Goal: Navigation & Orientation: Find specific page/section

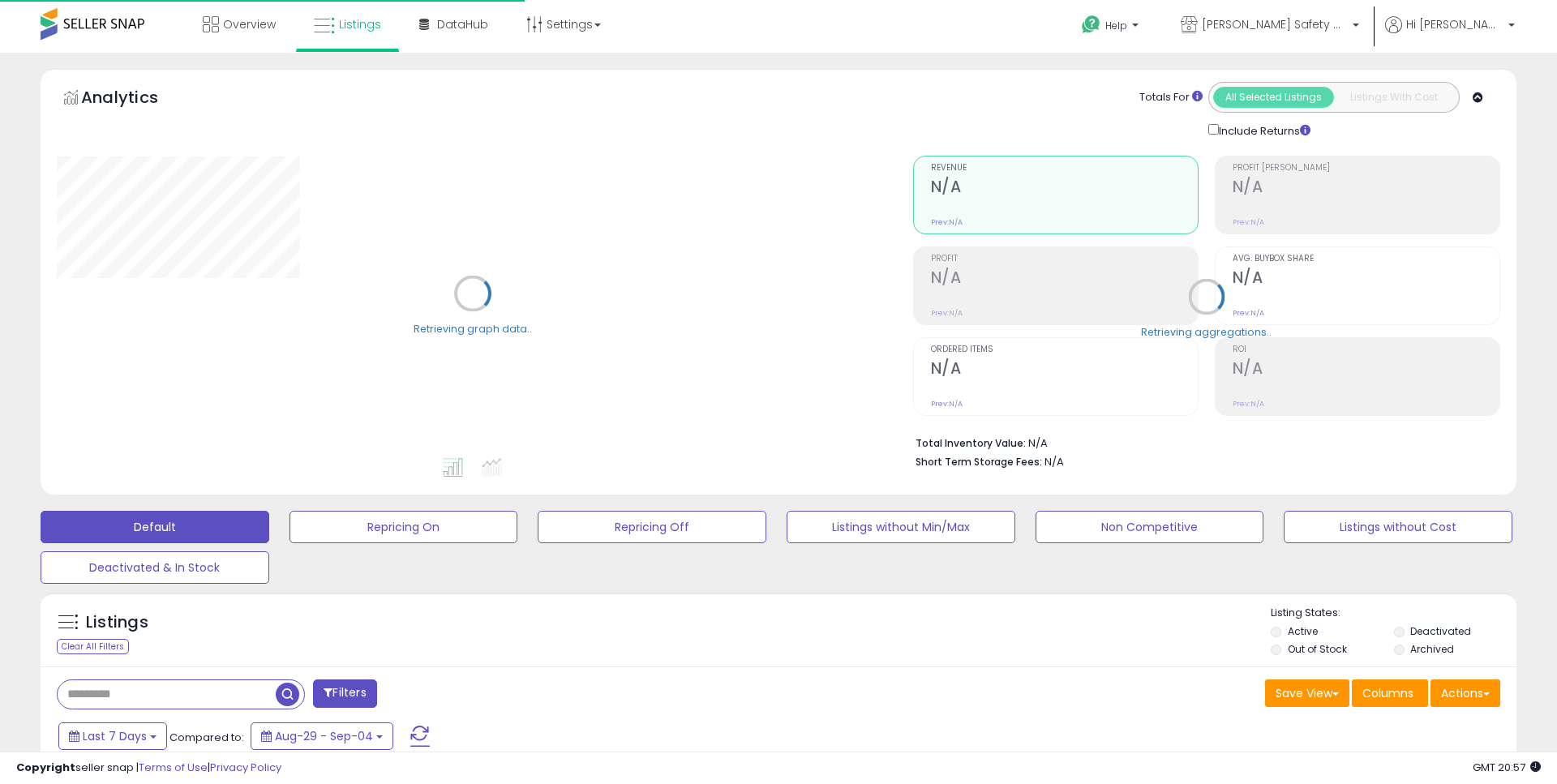
type input "**********"
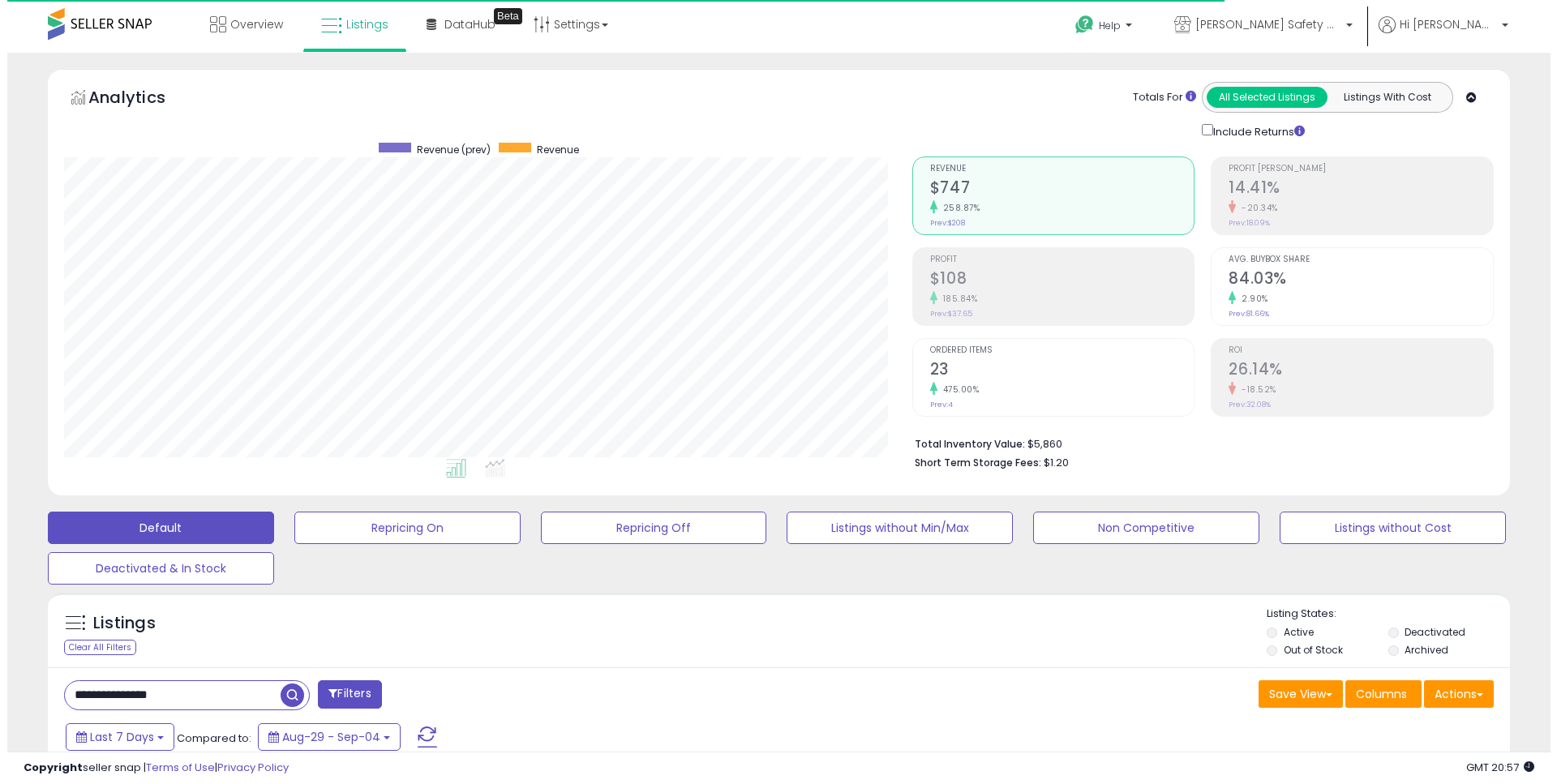
scroll to position [332, 848]
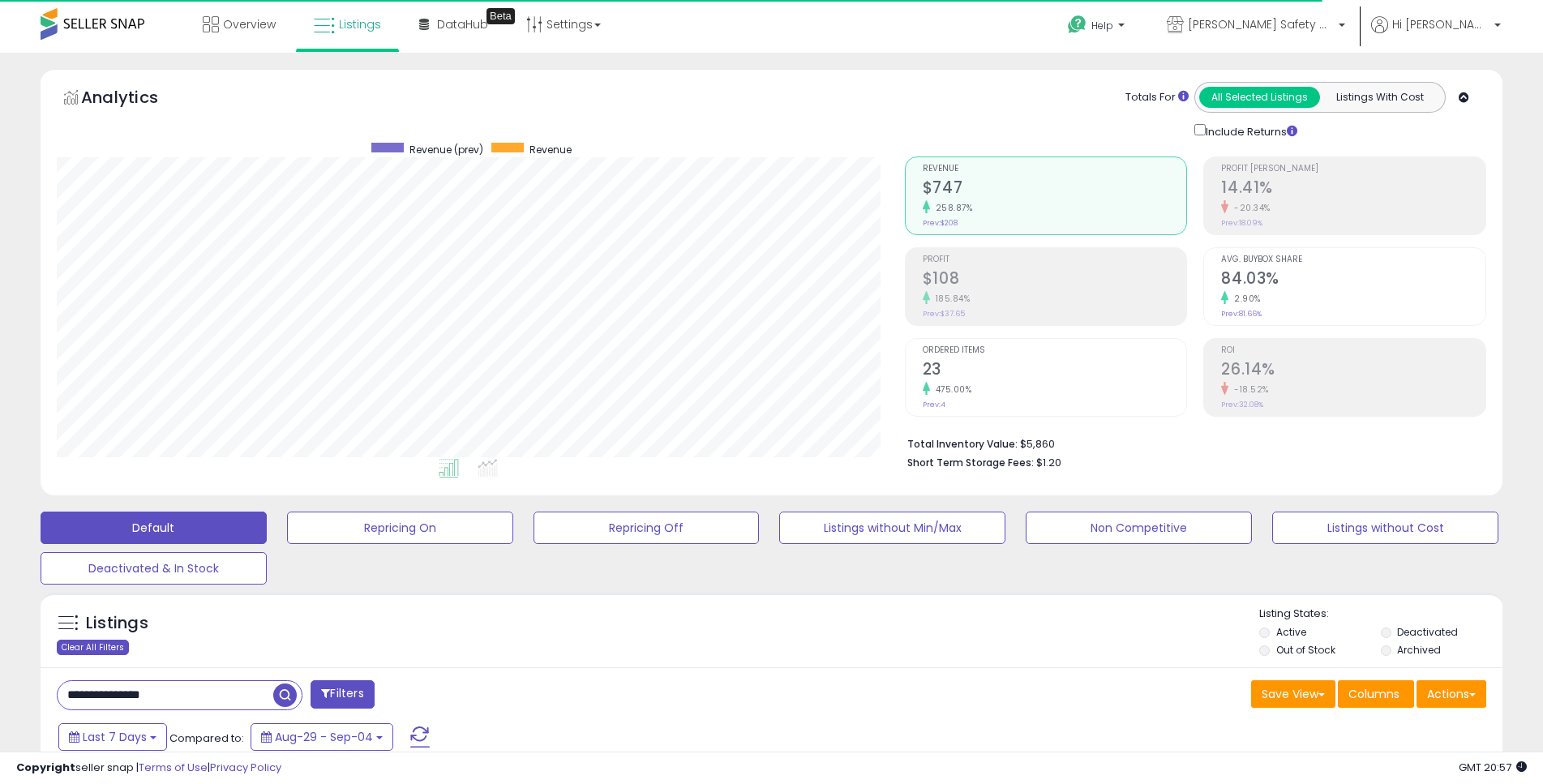
click at [107, 643] on div "Clear All Filters" at bounding box center [92, 648] width 72 height 16
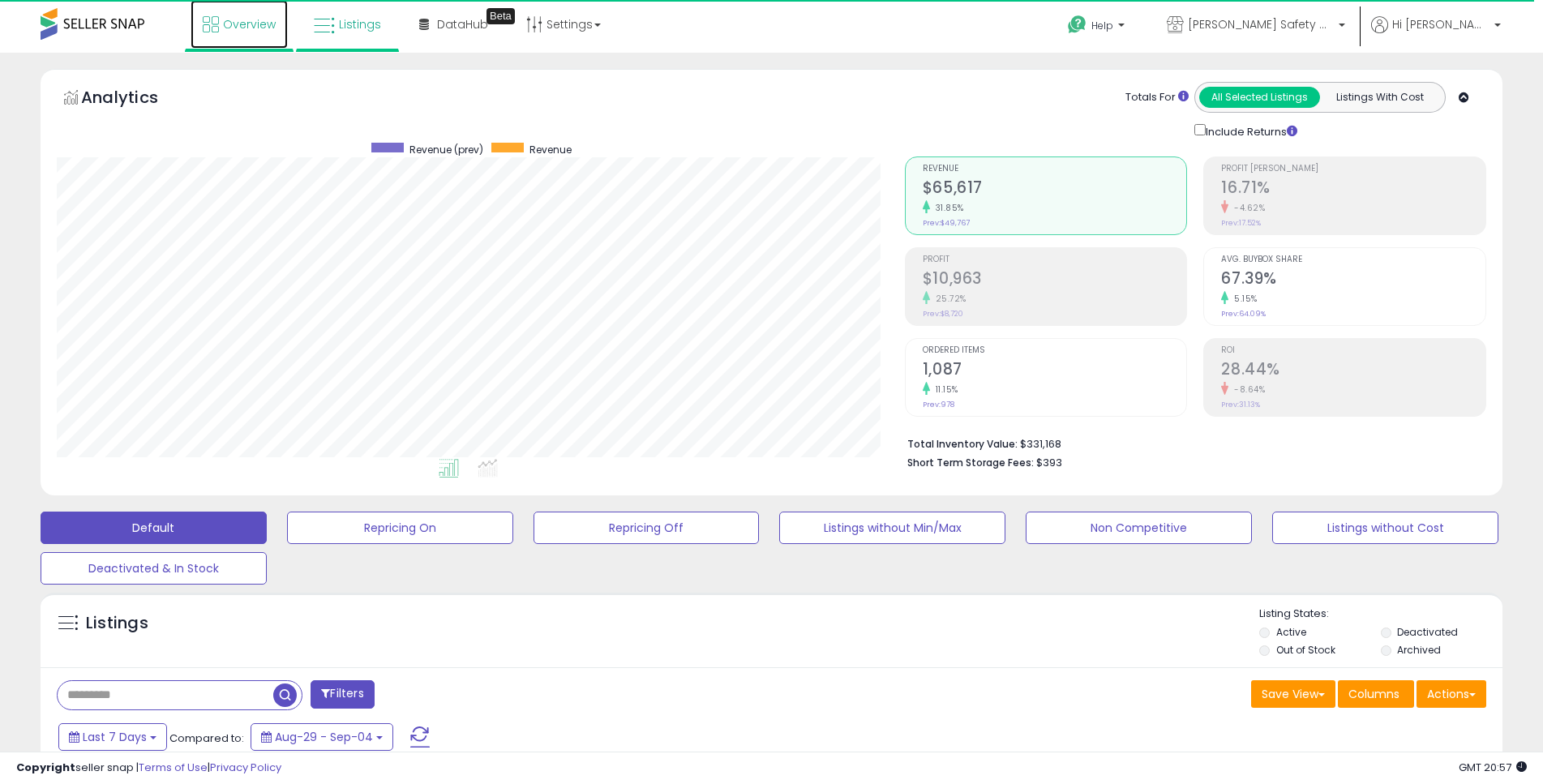
click at [248, 23] on span "Overview" at bounding box center [249, 24] width 53 height 16
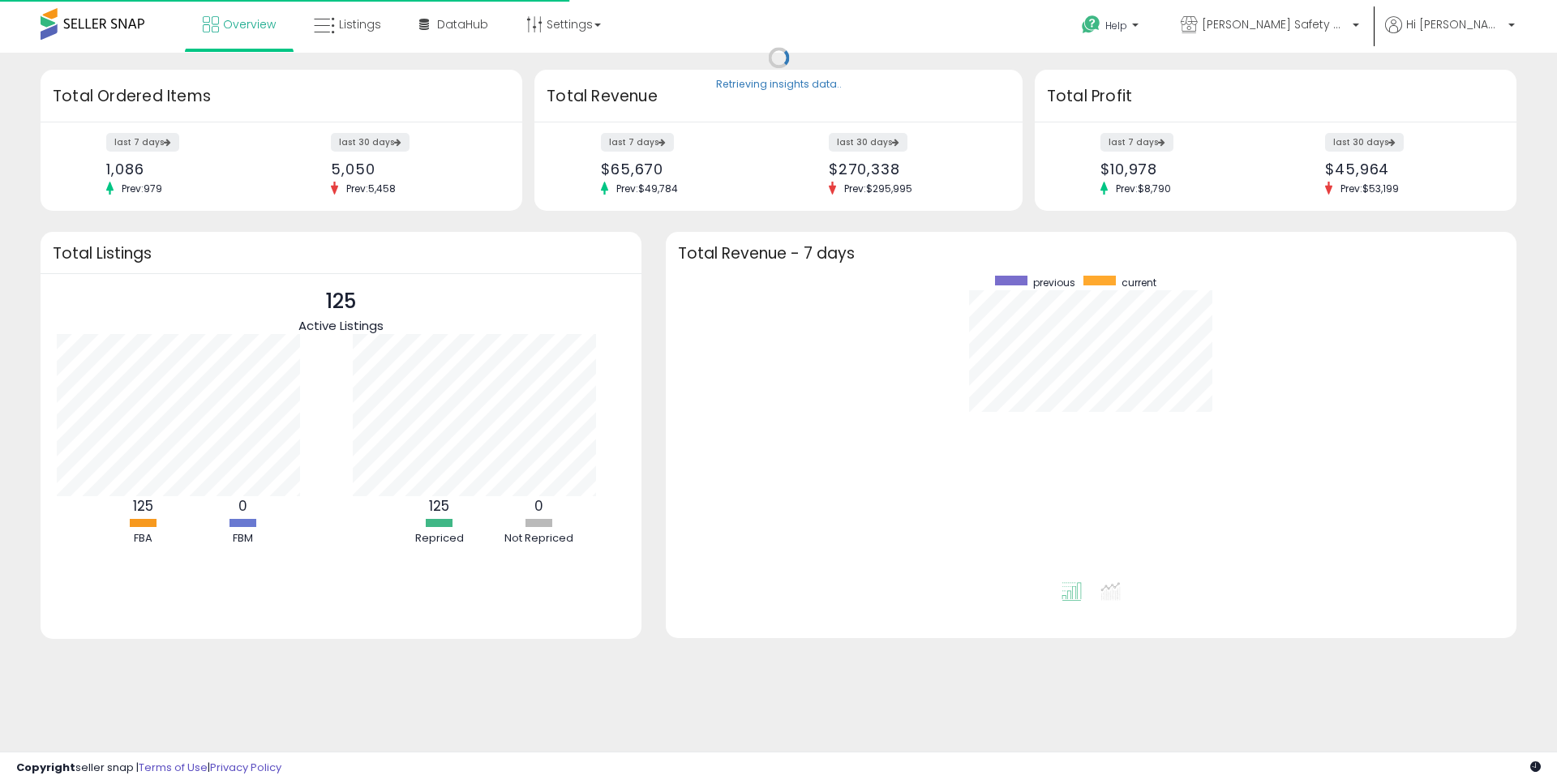
scroll to position [306, 818]
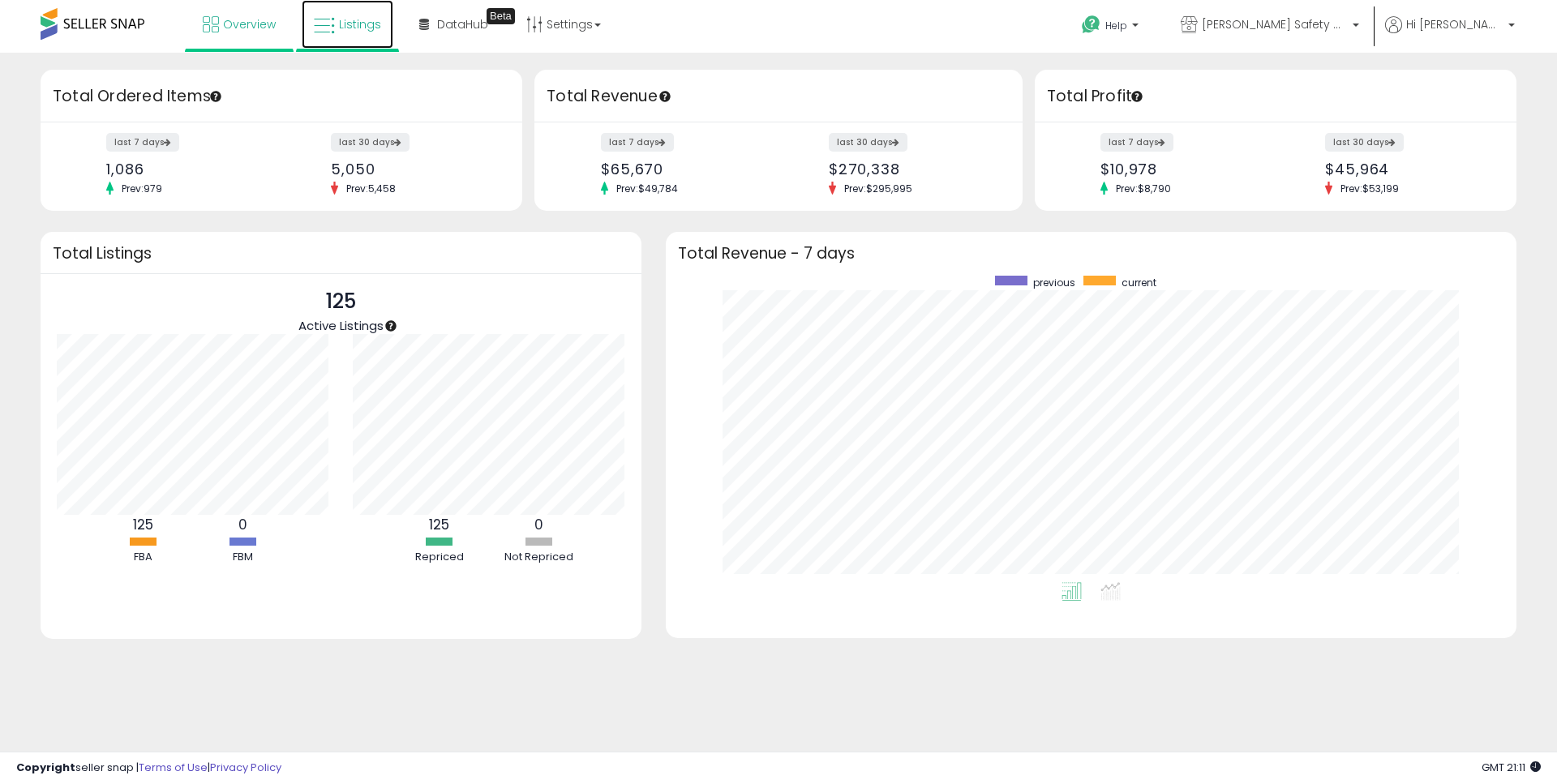
click at [373, 16] on link "Listings" at bounding box center [348, 24] width 92 height 49
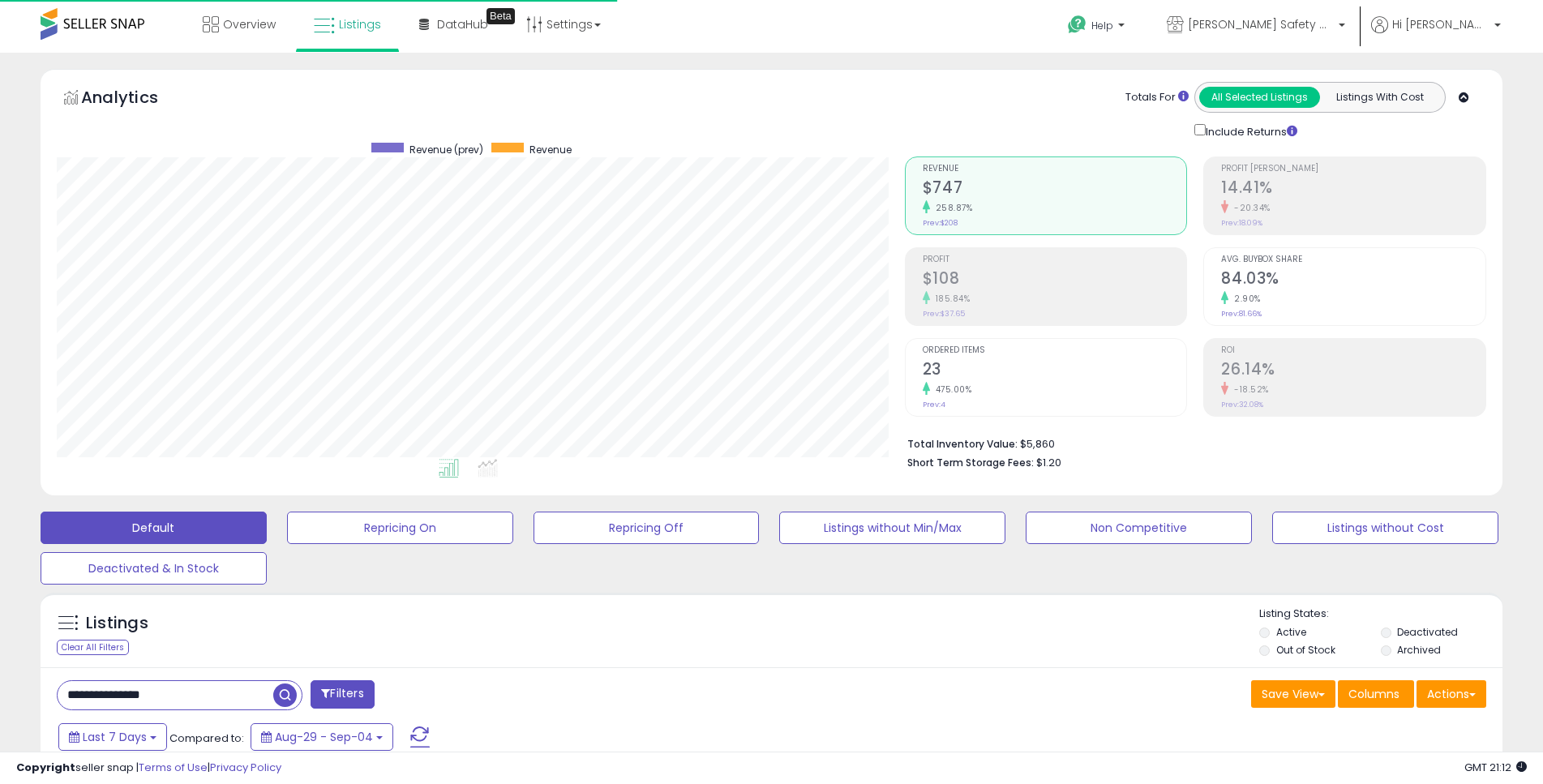
scroll to position [332, 848]
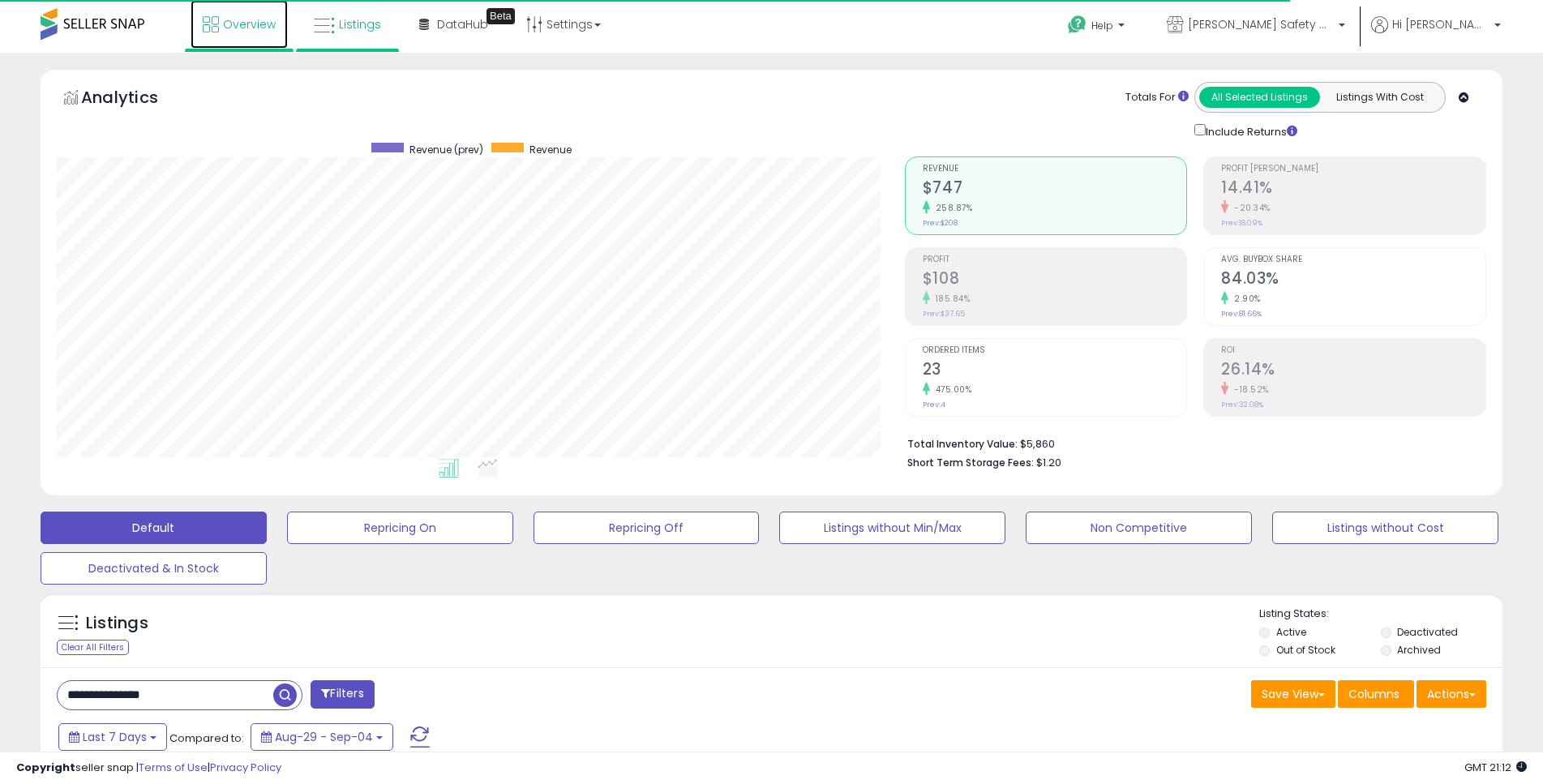
click at [257, 25] on span "Overview" at bounding box center [249, 24] width 53 height 16
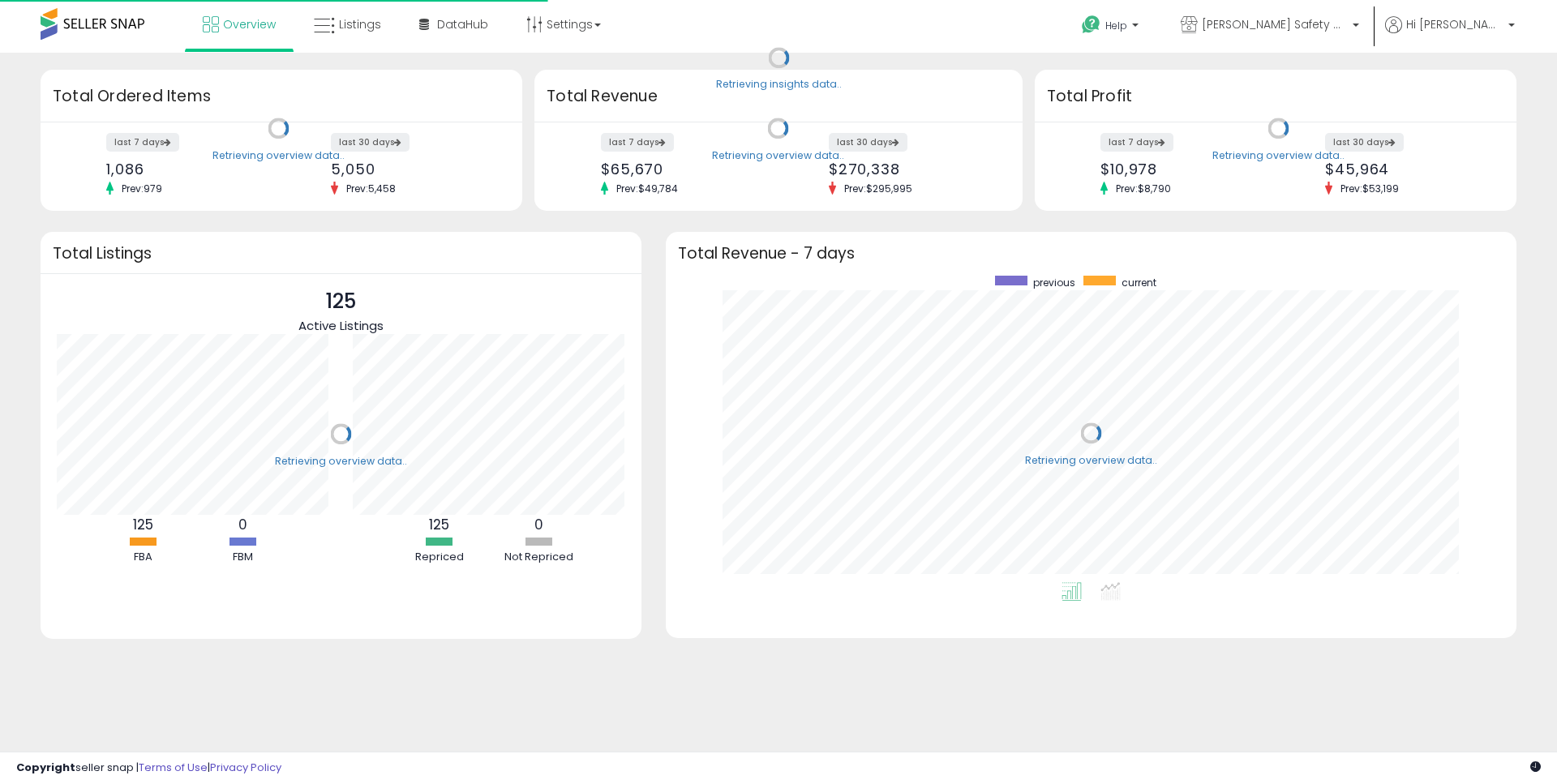
scroll to position [306, 818]
